Goal: Navigation & Orientation: Find specific page/section

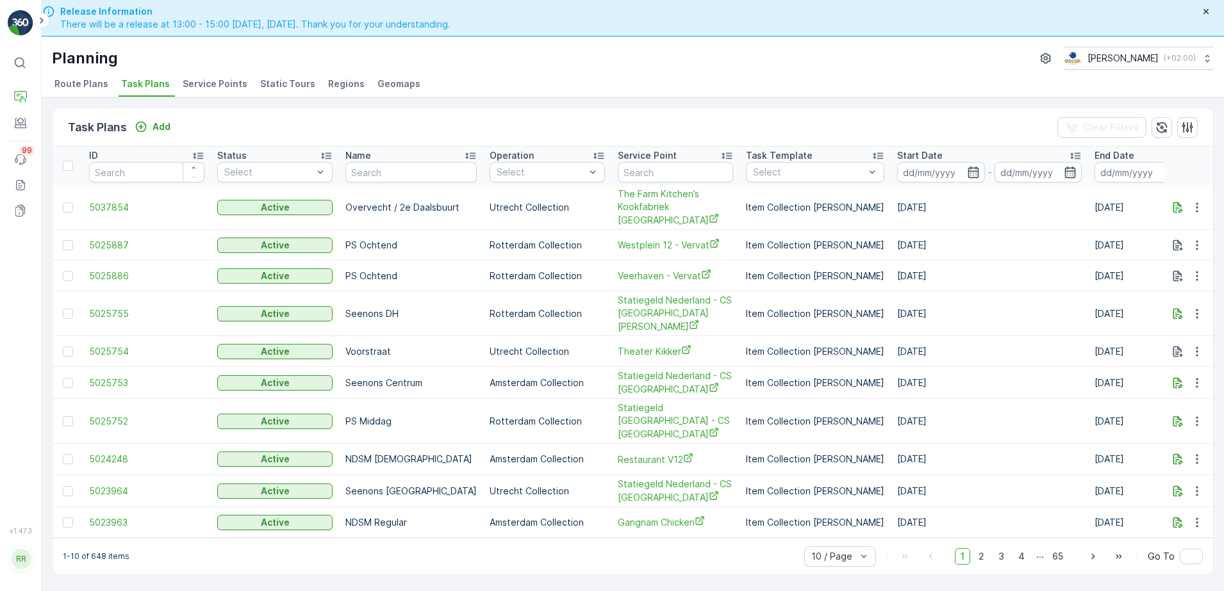
scroll to position [37, 0]
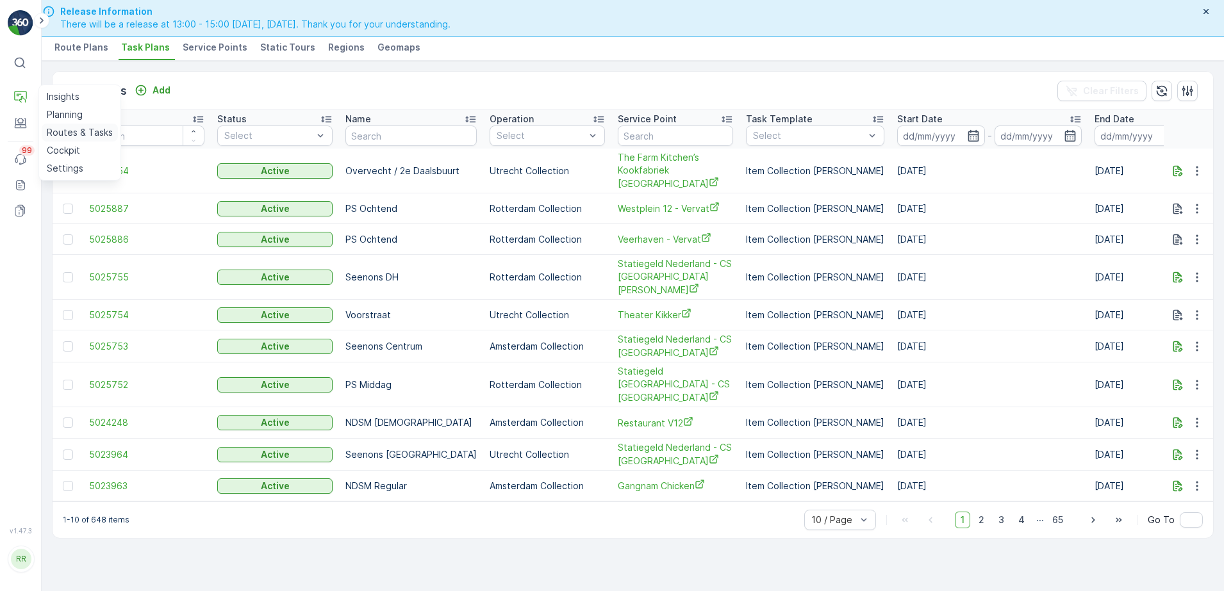
click at [72, 130] on p "Routes & Tasks" at bounding box center [80, 132] width 66 height 13
